Goal: Communication & Community: Answer question/provide support

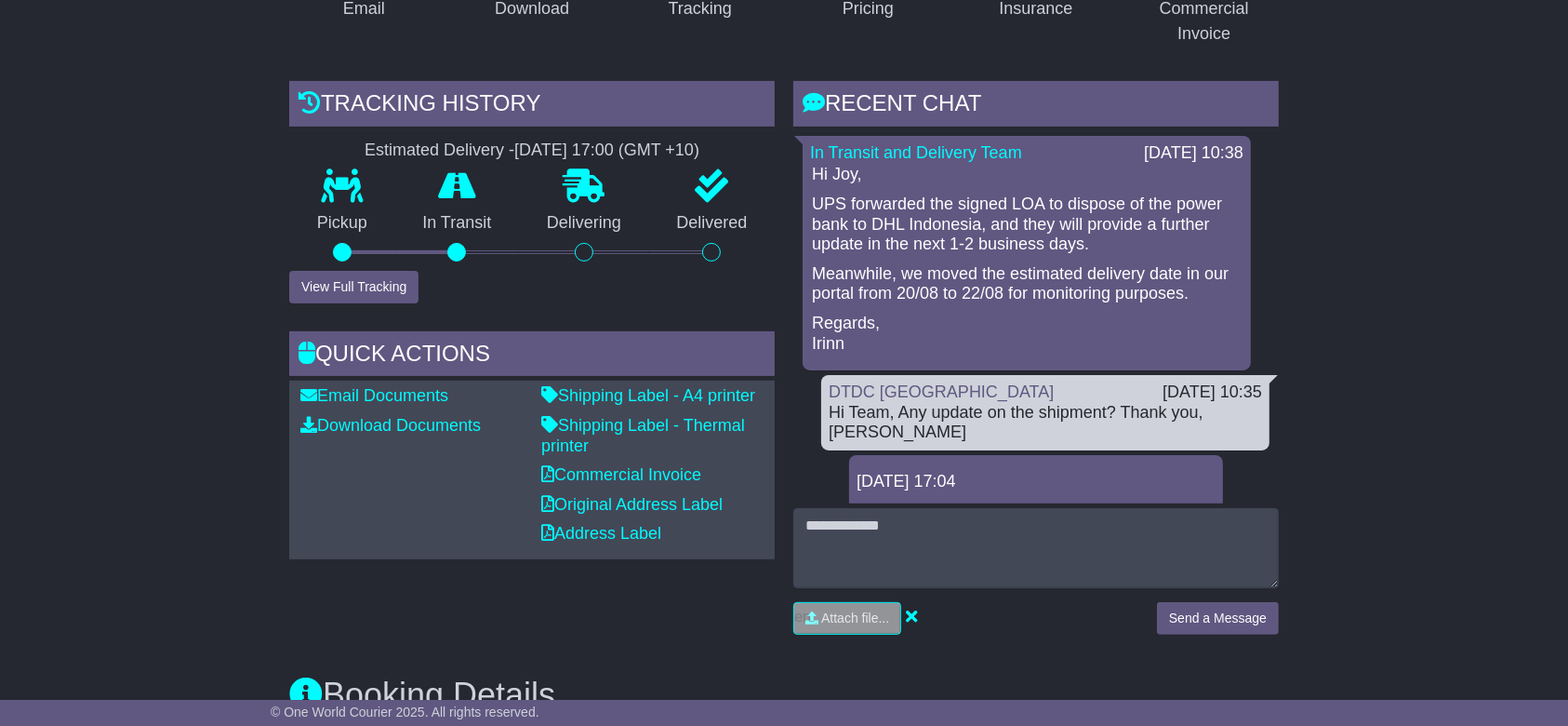
scroll to position [372, 0]
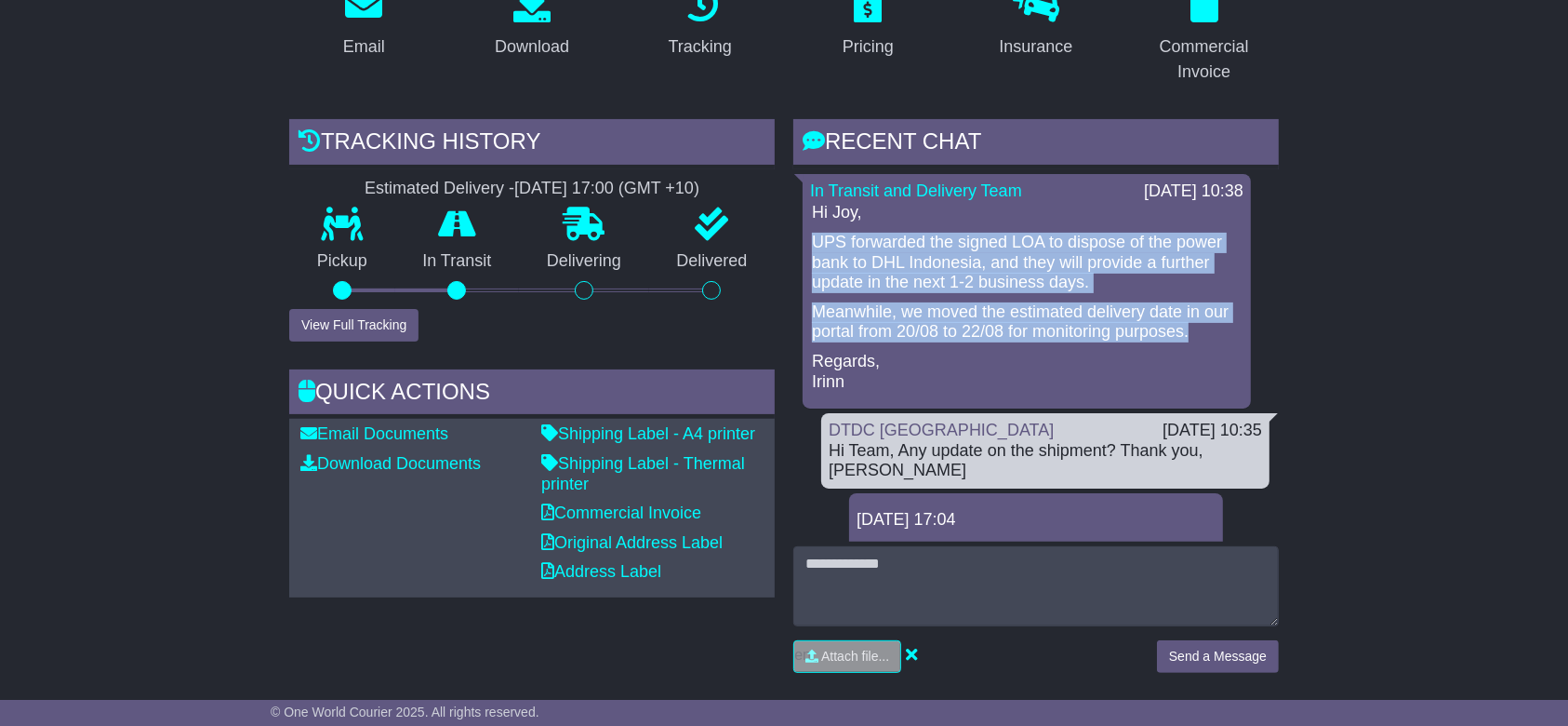
drag, startPoint x: 1213, startPoint y: 313, endPoint x: 807, endPoint y: 216, distance: 417.4
click at [807, 216] on div "In Transit and Delivery Team [DATE] 10:38 Hi [PERSON_NAME], UPS forwarded the s…" at bounding box center [1026, 290] width 448 height 234
copy div "UPS forwarded the signed LOA to dispose of the power bank to DHL Indonesia, and…"
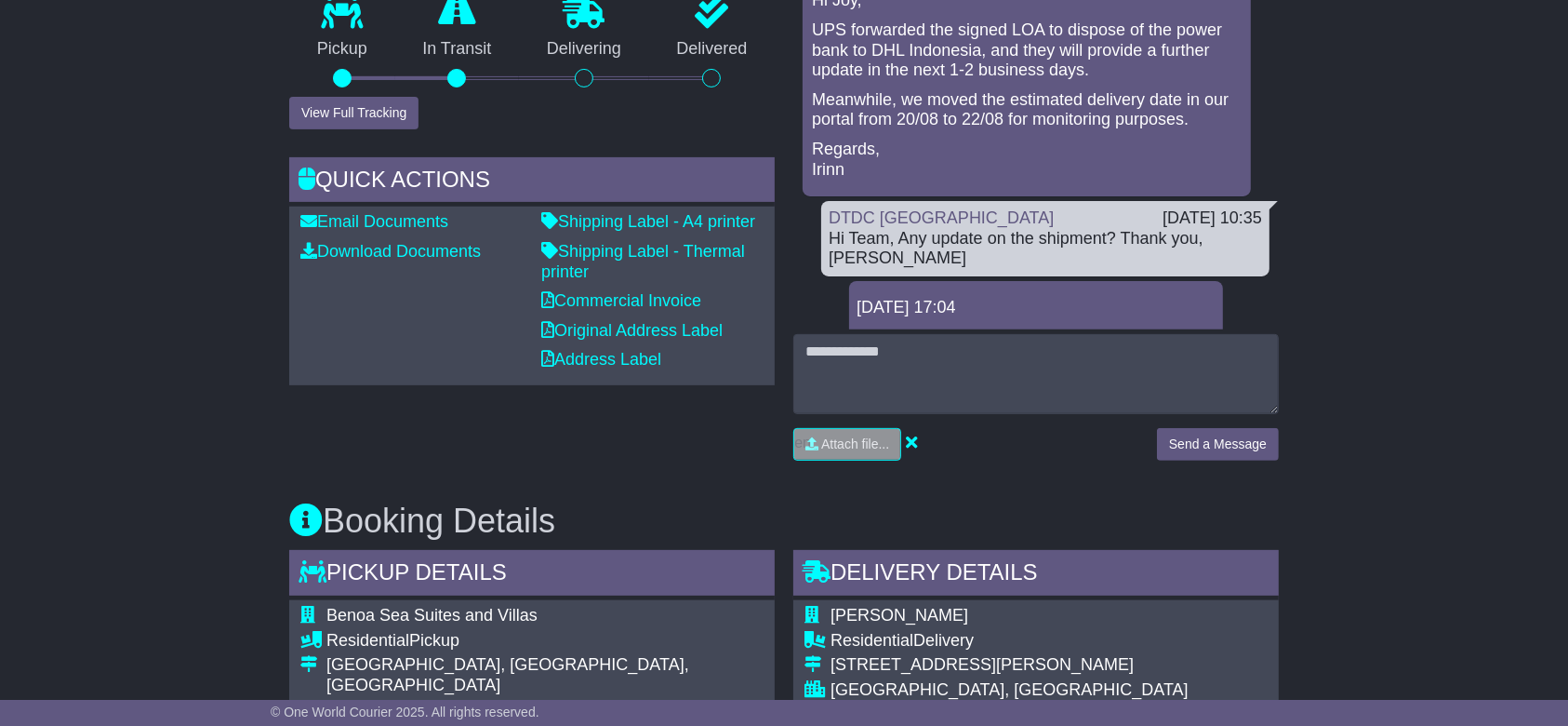
scroll to position [992, 0]
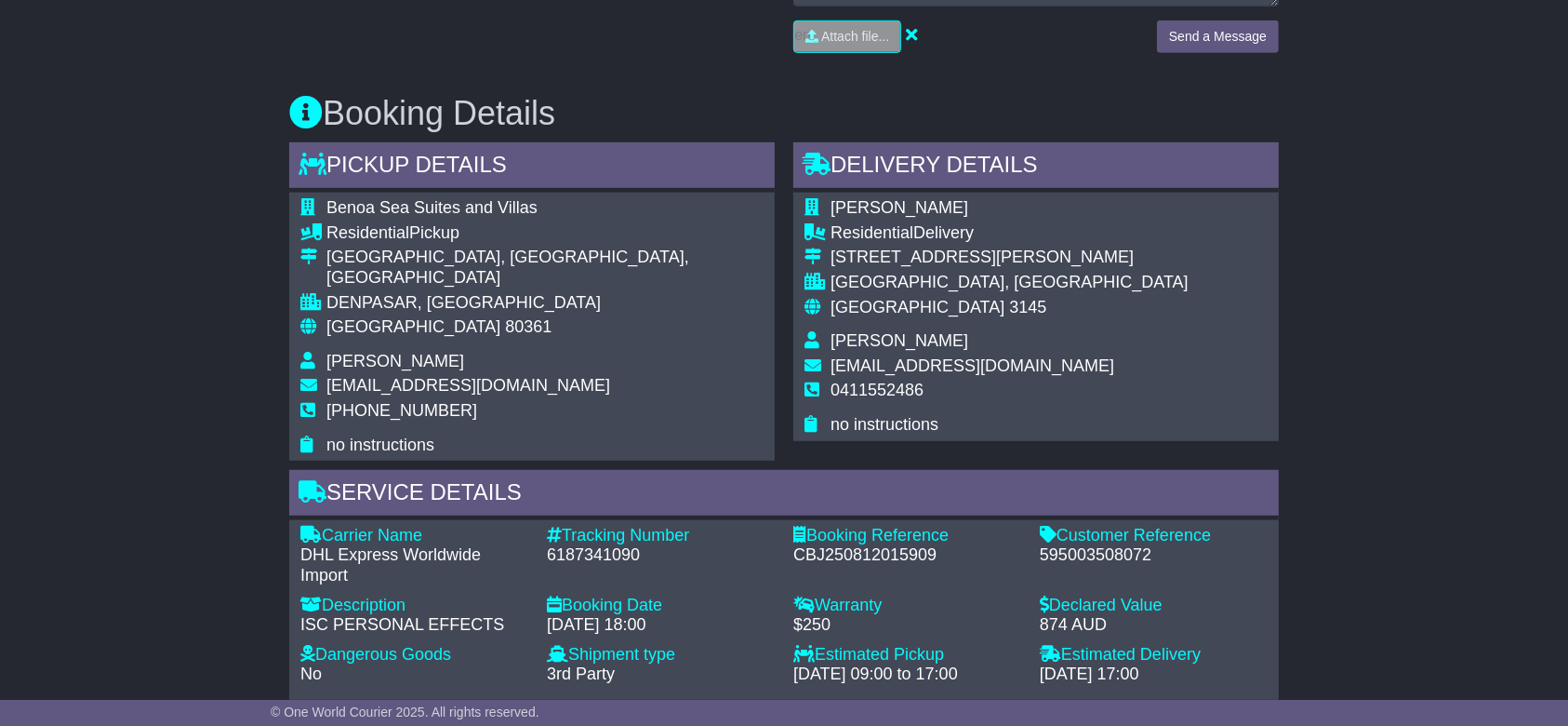
click at [1111, 545] on div "595003508072" at bounding box center [1153, 555] width 228 height 21
copy div "595003508072"
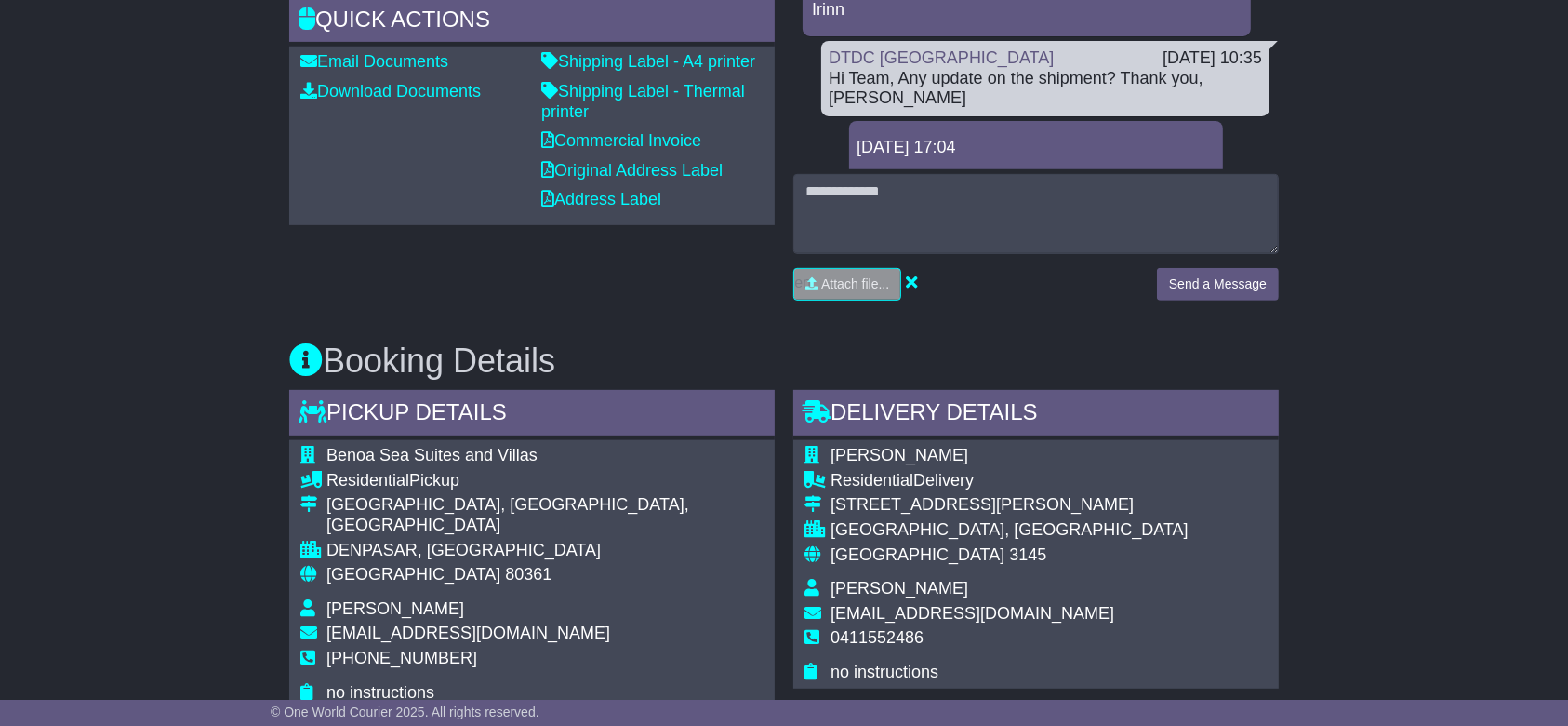
scroll to position [372, 0]
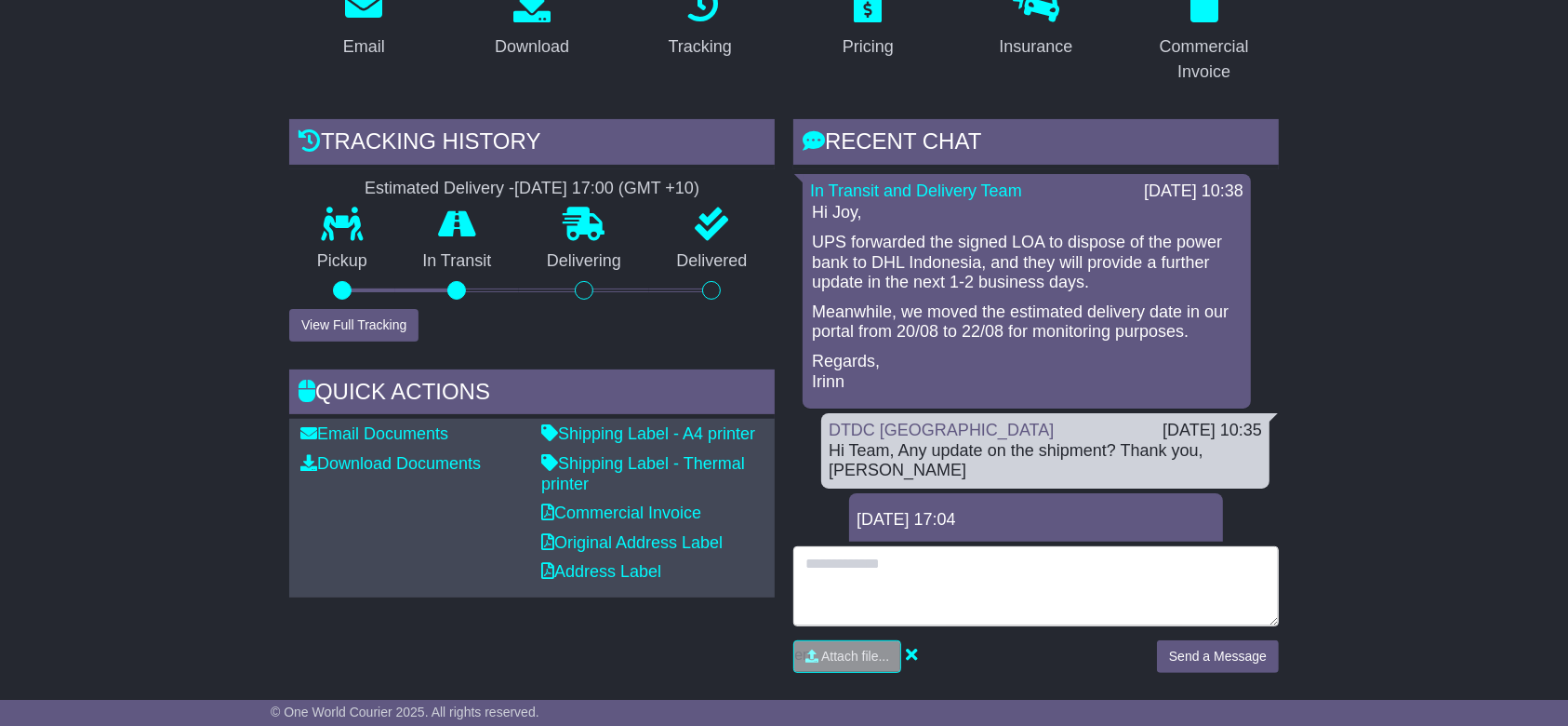
click at [887, 570] on textarea at bounding box center [1035, 586] width 485 height 80
type textarea "**********"
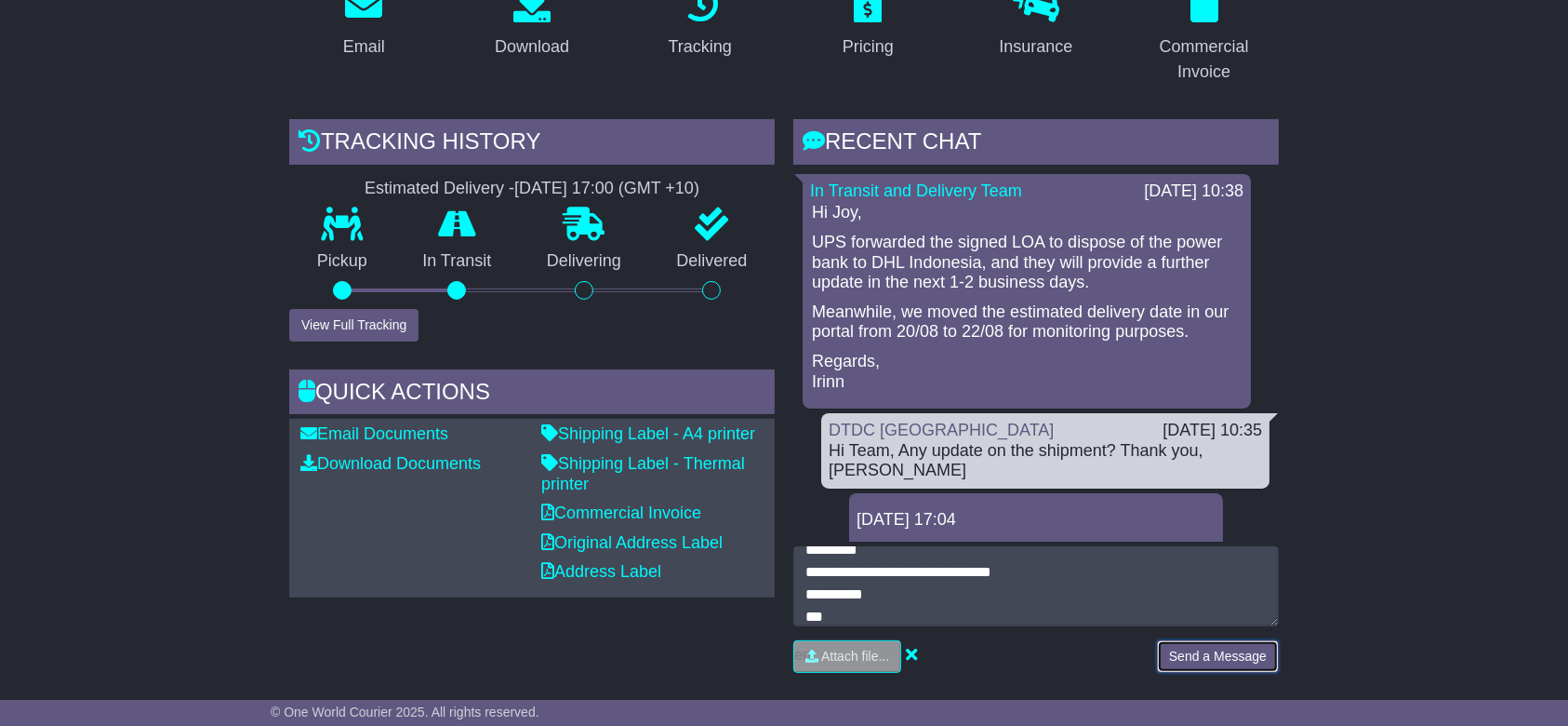
click at [1181, 642] on button "Send a Message" at bounding box center [1217, 656] width 122 height 33
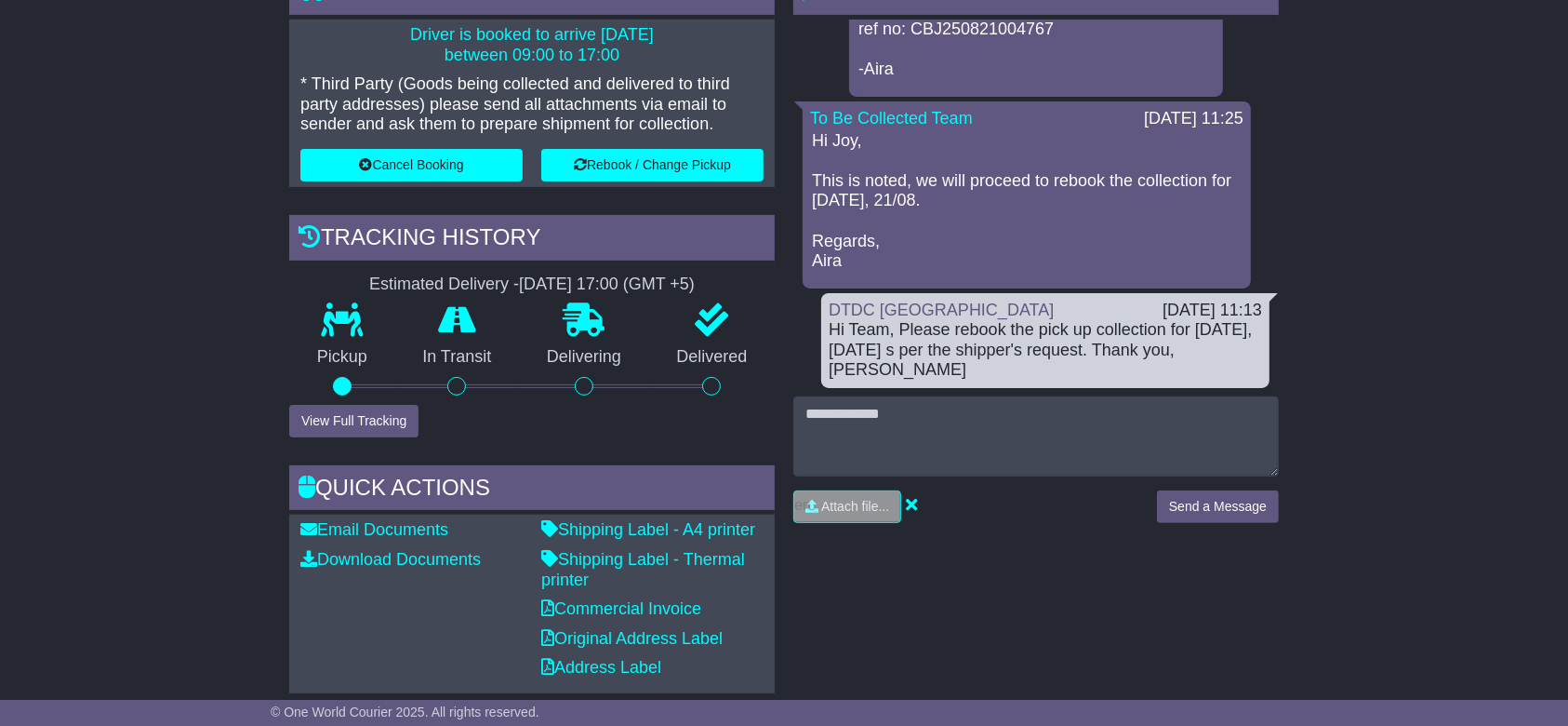
scroll to position [496, 0]
